Goal: Check status: Check status

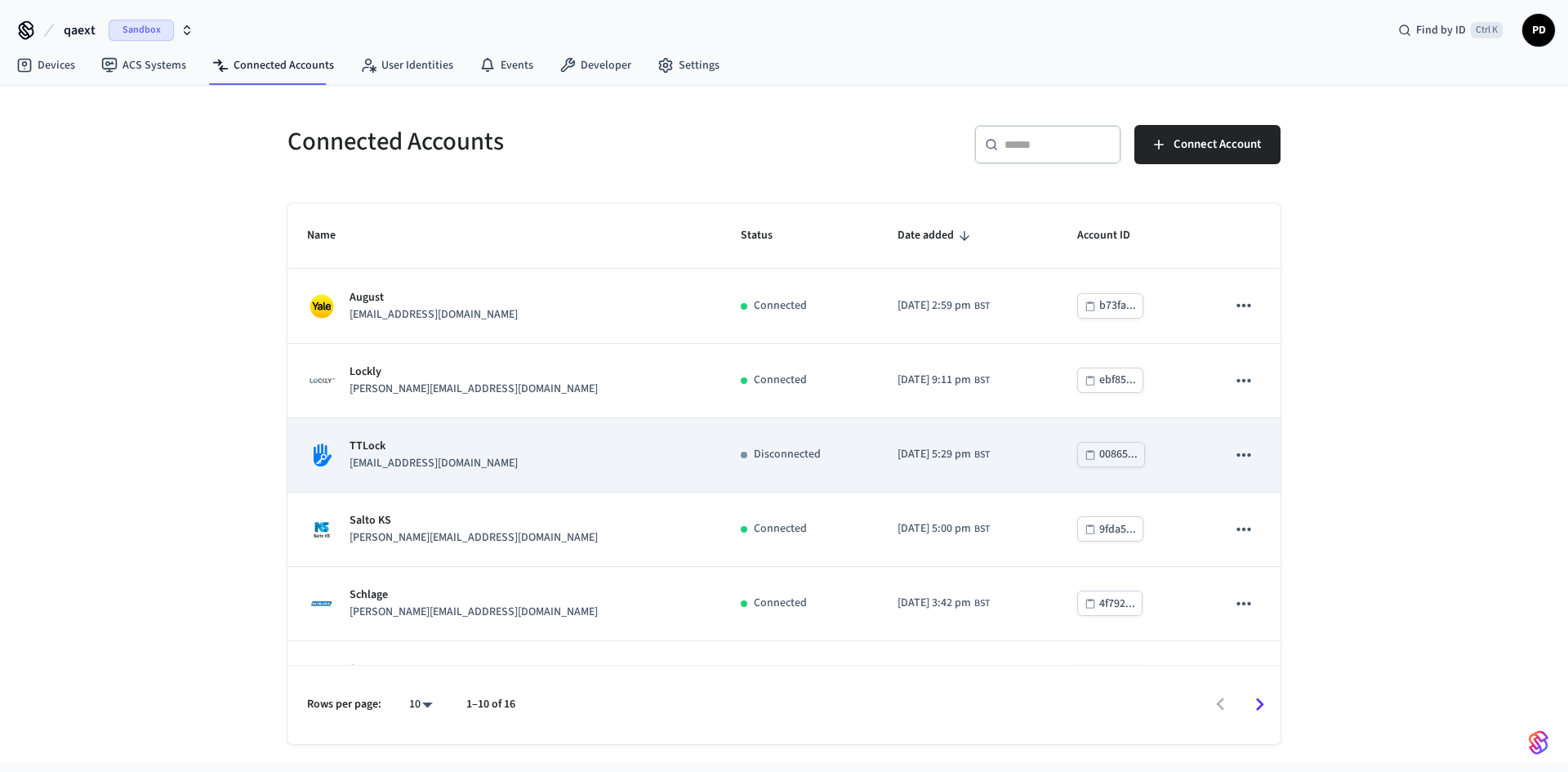
click at [400, 450] on p "TTLock" at bounding box center [434, 446] width 169 height 17
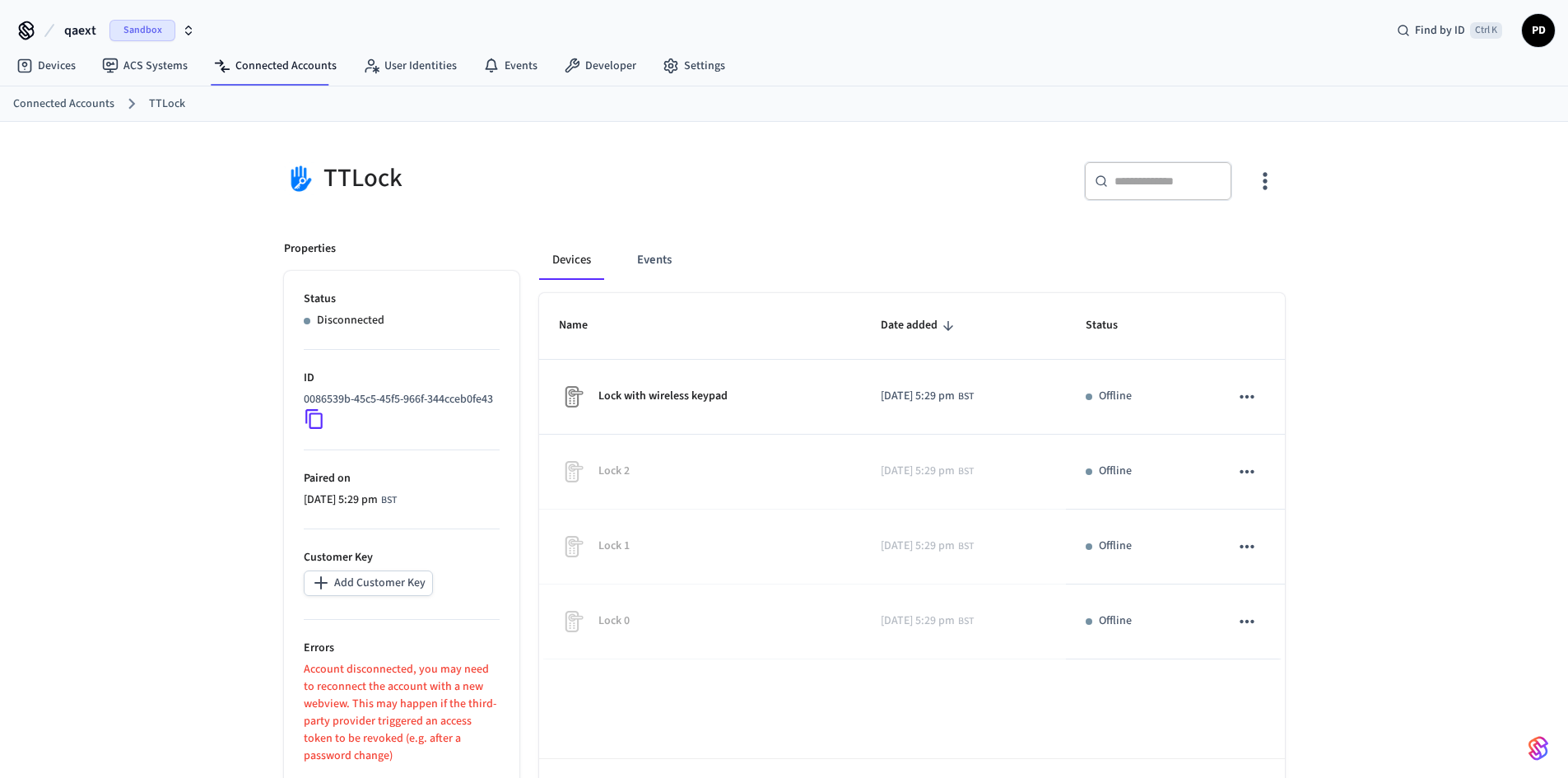
click at [382, 716] on p "Account disconnected, you may need to reconnect the account with a new webview.…" at bounding box center [401, 712] width 196 height 104
click at [311, 429] on icon at bounding box center [314, 419] width 17 height 20
click at [370, 702] on p "Account disconnected, you may need to reconnect the account with a new webview.…" at bounding box center [401, 712] width 196 height 104
click at [369, 702] on p "Account disconnected, you may need to reconnect the account with a new webview.…" at bounding box center [401, 712] width 196 height 104
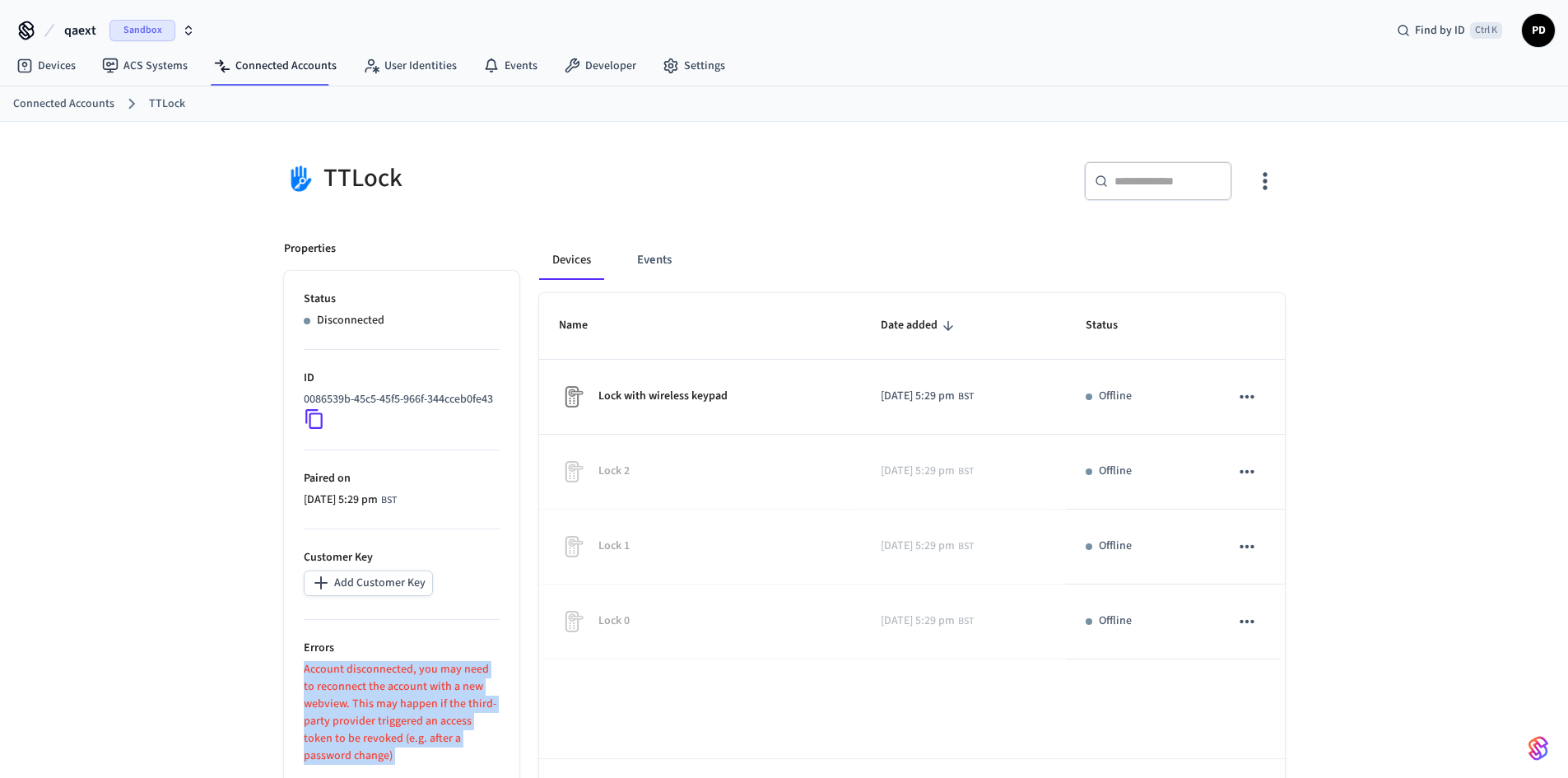
click at [369, 702] on p "Account disconnected, you may need to reconnect the account with a new webview.…" at bounding box center [401, 712] width 196 height 104
copy div "Account disconnected, you may need to reconnect the account with a new webview.…"
